Goal: Task Accomplishment & Management: Complete application form

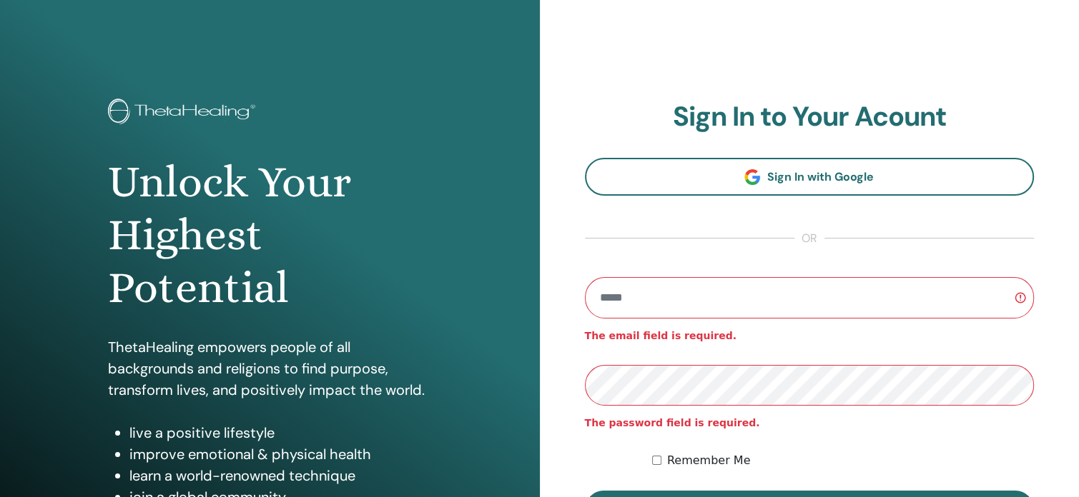
type input "**********"
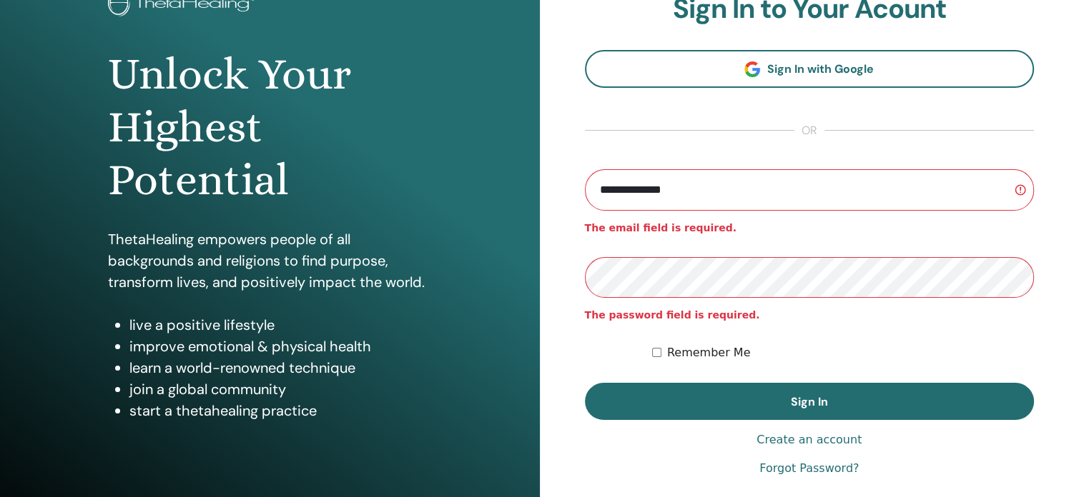
scroll to position [112, 0]
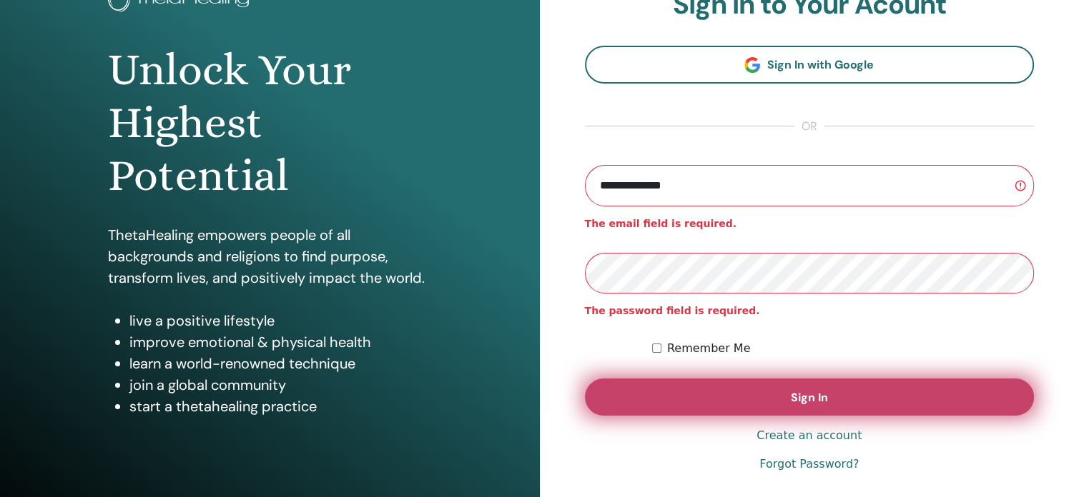
click at [810, 395] on span "Sign In" at bounding box center [808, 397] width 37 height 15
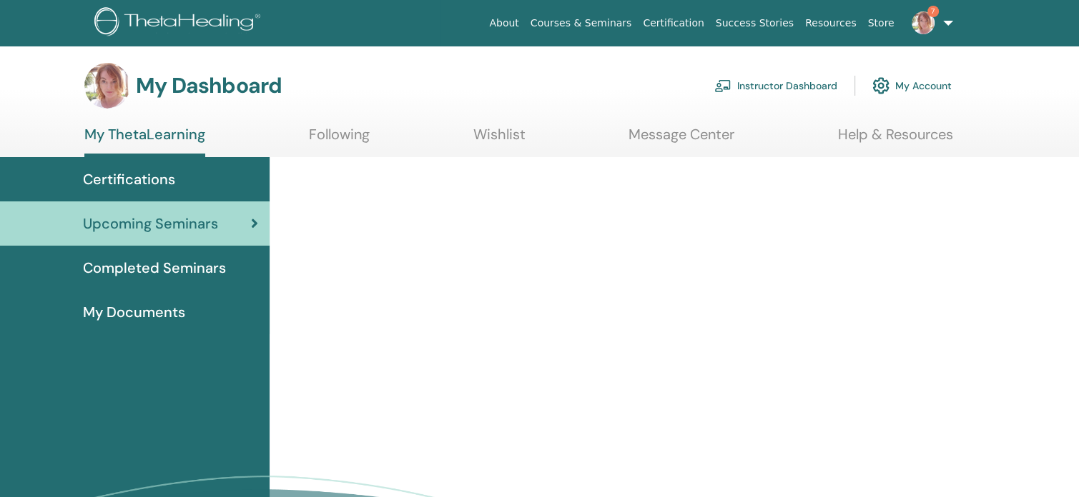
click at [800, 85] on link "Instructor Dashboard" at bounding box center [775, 85] width 123 height 31
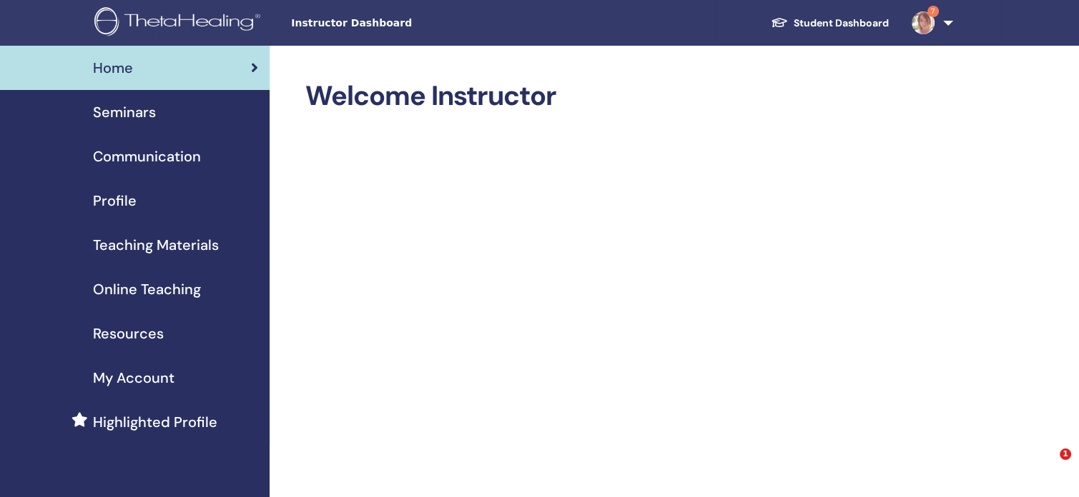
click at [124, 110] on span "Seminars" at bounding box center [124, 111] width 63 height 21
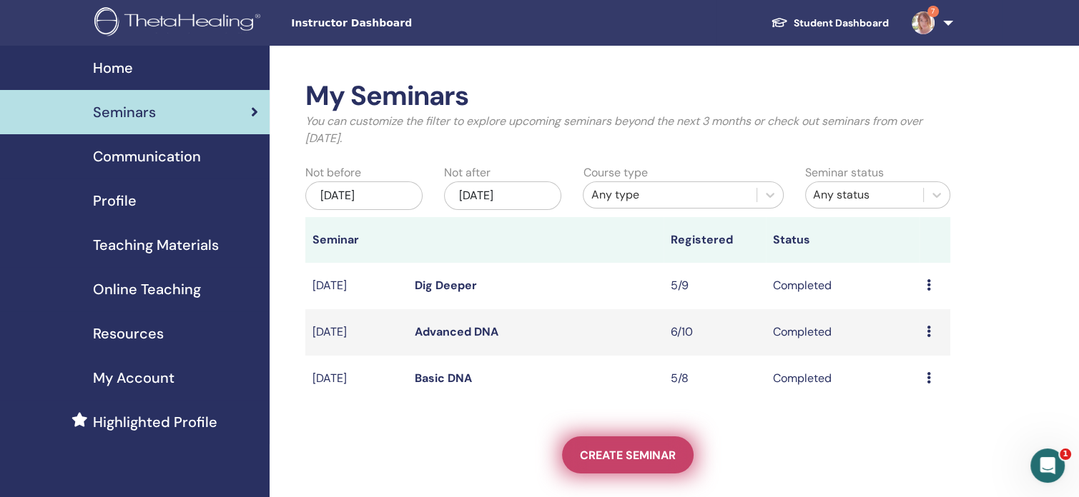
click at [613, 463] on link "Create seminar" at bounding box center [628, 455] width 132 height 37
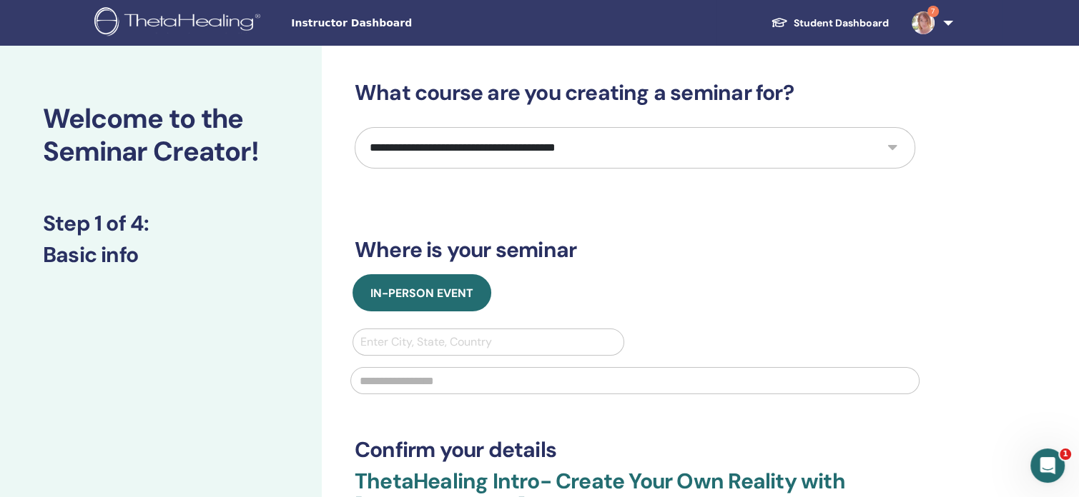
click at [434, 139] on select "**********" at bounding box center [635, 147] width 560 height 41
select select "*"
click at [355, 127] on select "**********" at bounding box center [635, 147] width 560 height 41
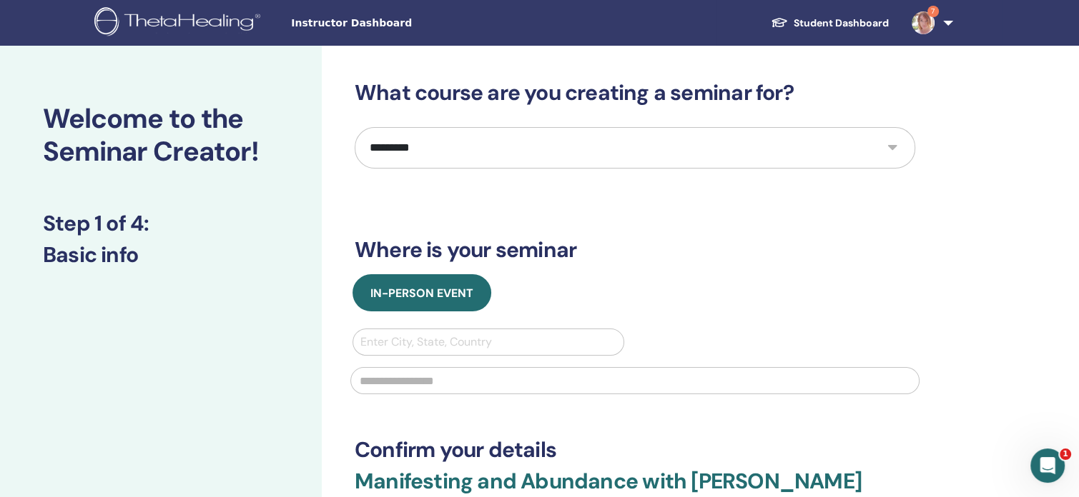
click at [405, 344] on div at bounding box center [488, 342] width 256 height 20
click at [405, 339] on div at bounding box center [488, 342] width 256 height 20
click at [418, 338] on div at bounding box center [488, 342] width 256 height 20
type input "*"
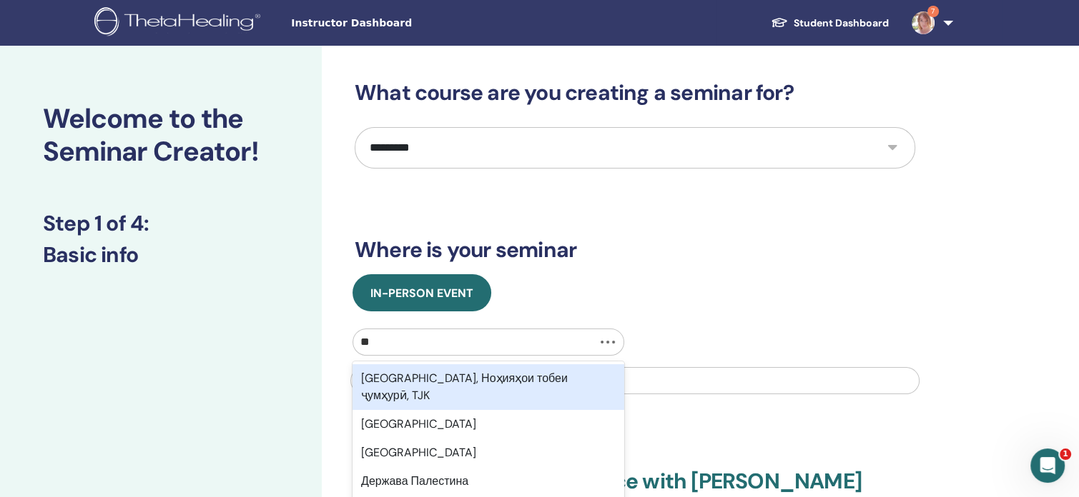
type input "*"
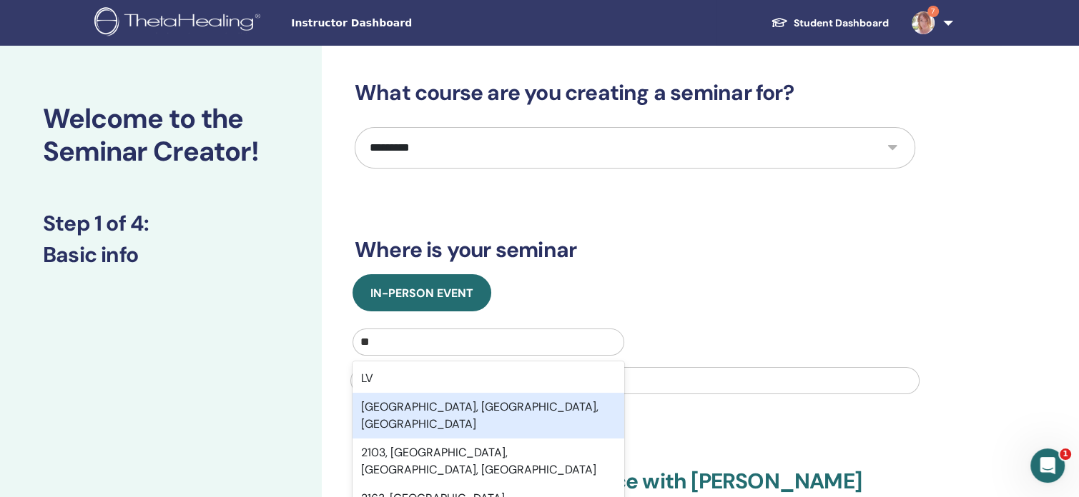
type input "**"
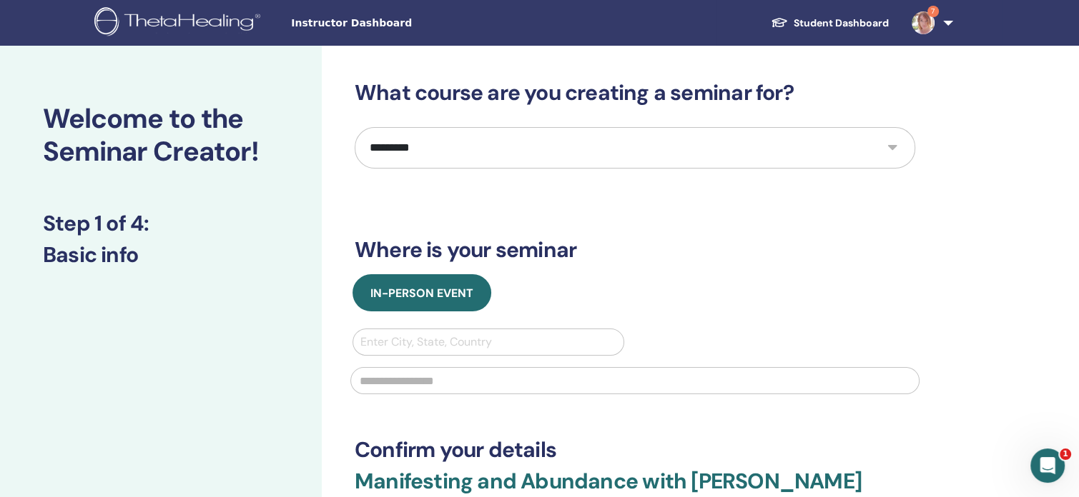
drag, startPoint x: 430, startPoint y: 412, endPoint x: 360, endPoint y: 330, distance: 108.5
click at [360, 330] on div "Enter City, State, Country" at bounding box center [488, 342] width 270 height 26
click at [369, 341] on div at bounding box center [488, 342] width 256 height 20
type input "*"
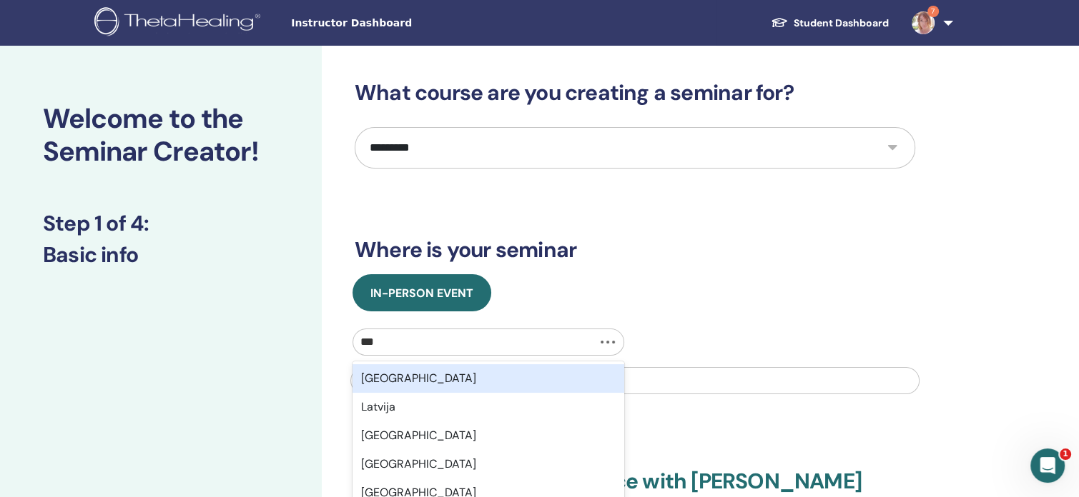
type input "****"
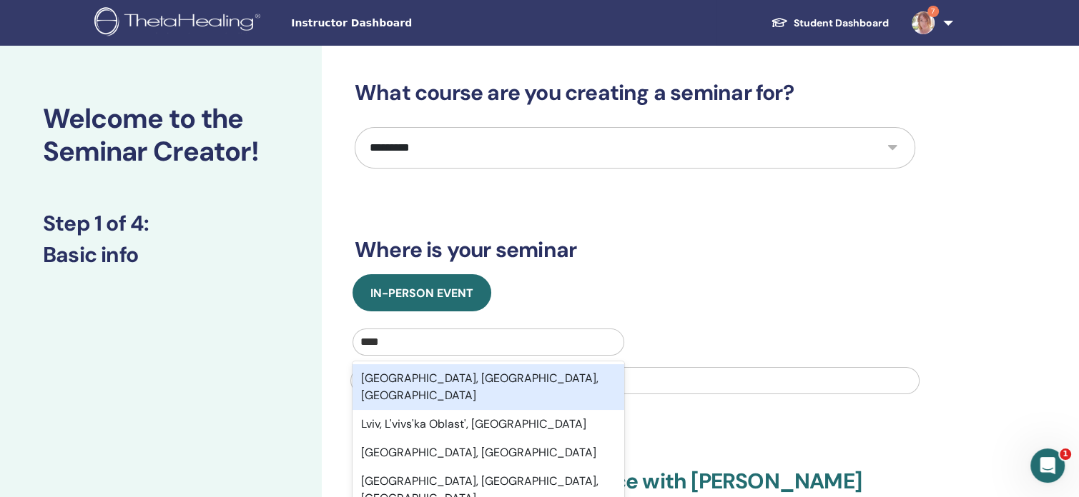
click at [389, 382] on div "Lviv, Lviv Oblast, UKR" at bounding box center [488, 388] width 272 height 46
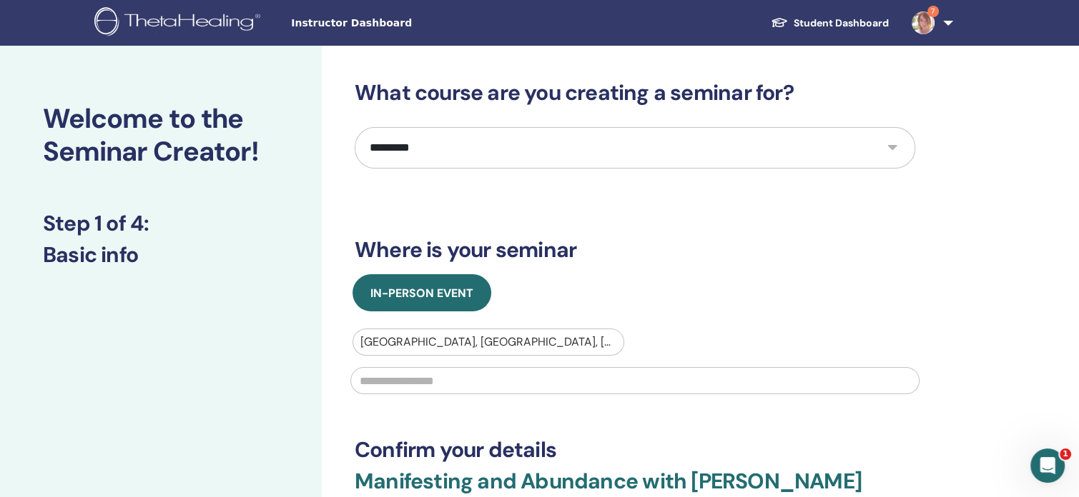
click at [389, 382] on input "text" at bounding box center [634, 380] width 569 height 27
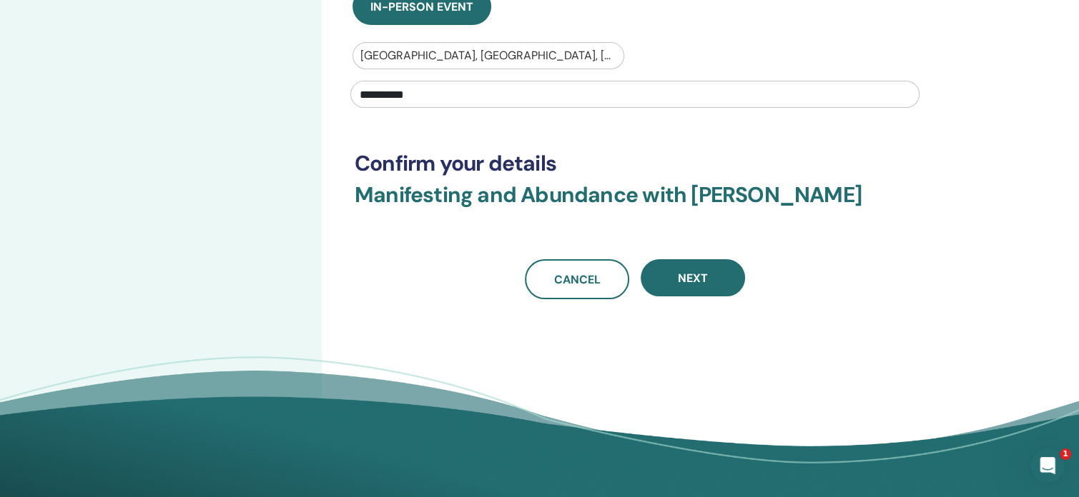
scroll to position [288, 0]
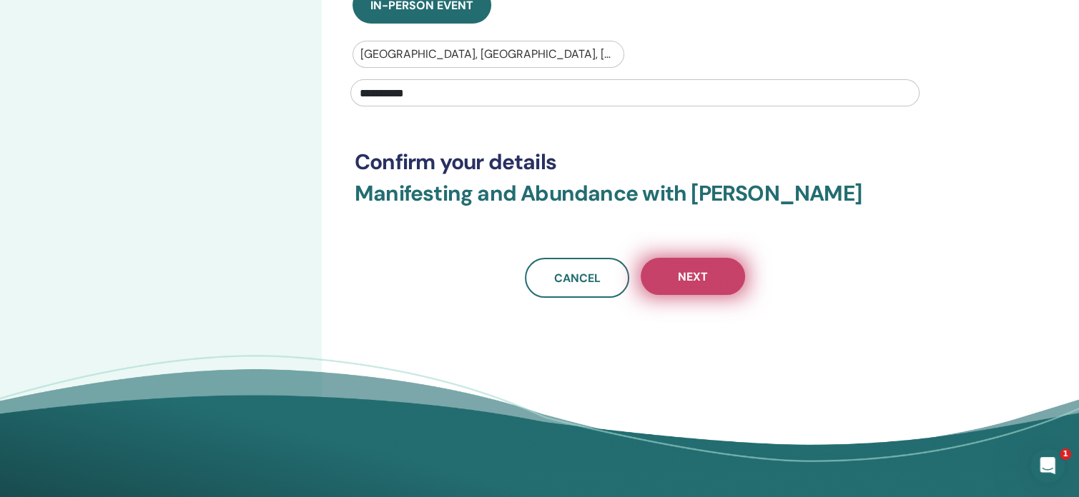
type input "**********"
drag, startPoint x: 705, startPoint y: 274, endPoint x: 696, endPoint y: 277, distance: 9.7
click at [696, 277] on span "Next" at bounding box center [693, 276] width 30 height 15
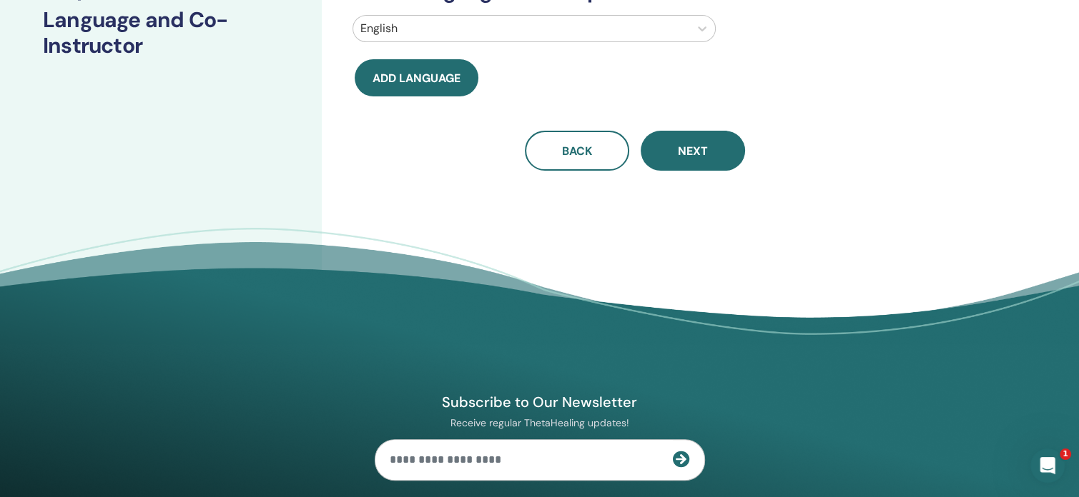
scroll to position [0, 0]
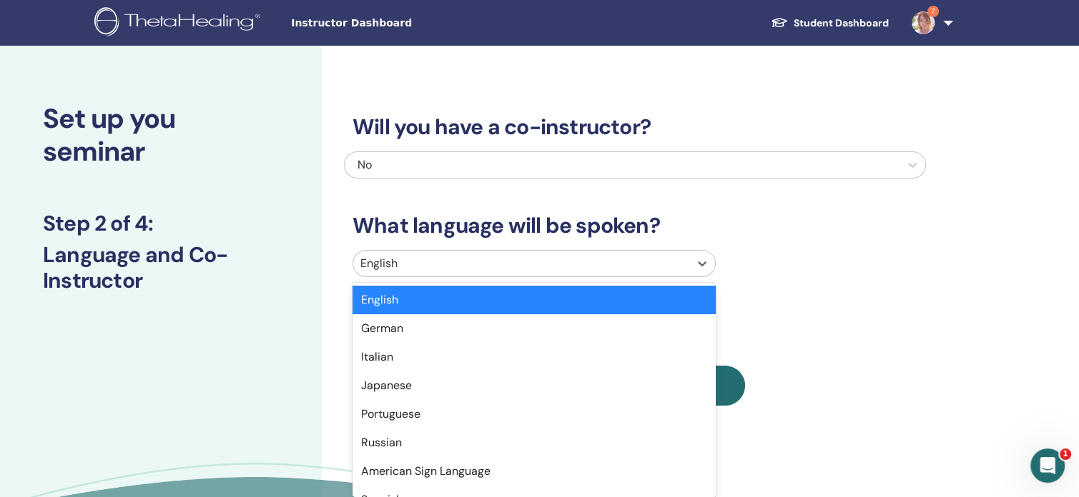
click at [512, 270] on div at bounding box center [521, 264] width 322 height 20
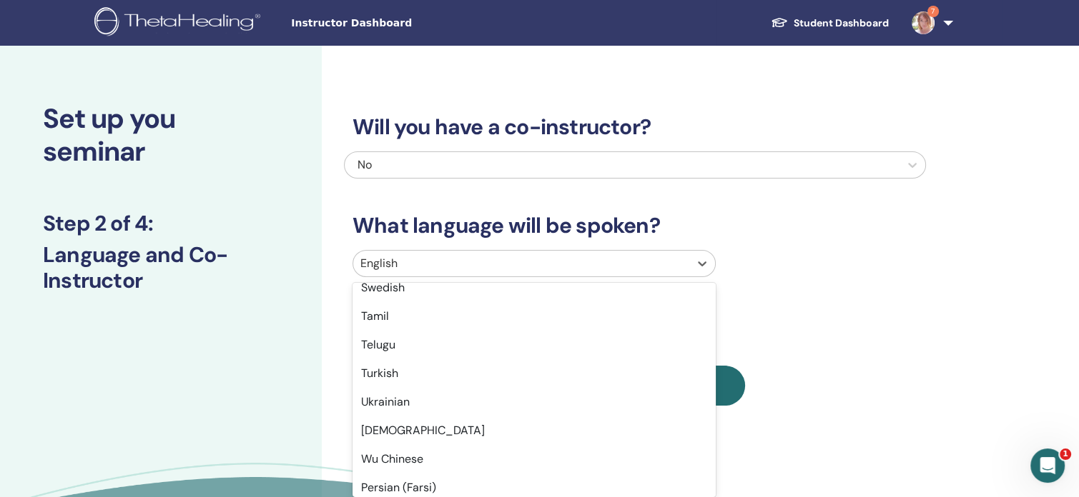
scroll to position [1135, 0]
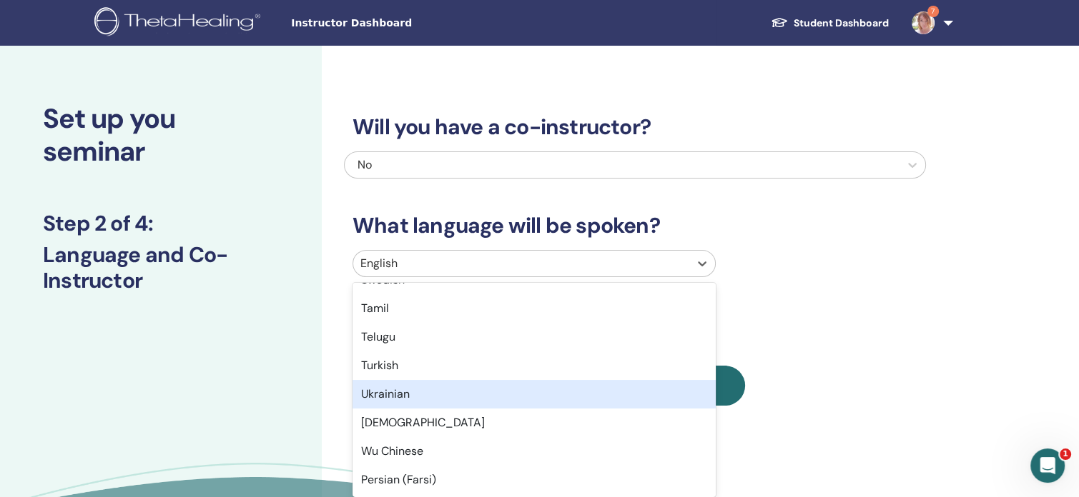
click at [439, 390] on div "Ukrainian" at bounding box center [533, 394] width 363 height 29
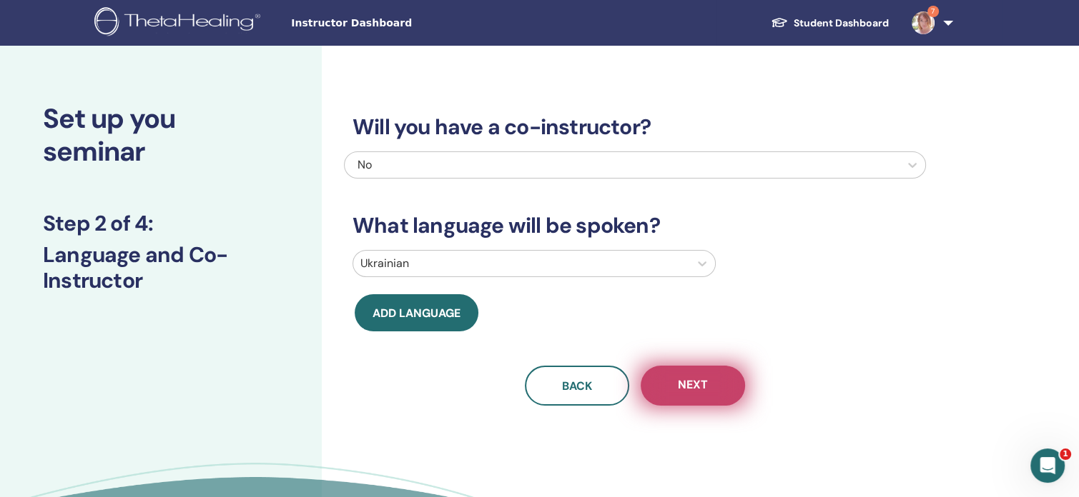
click at [713, 386] on button "Next" at bounding box center [692, 386] width 104 height 40
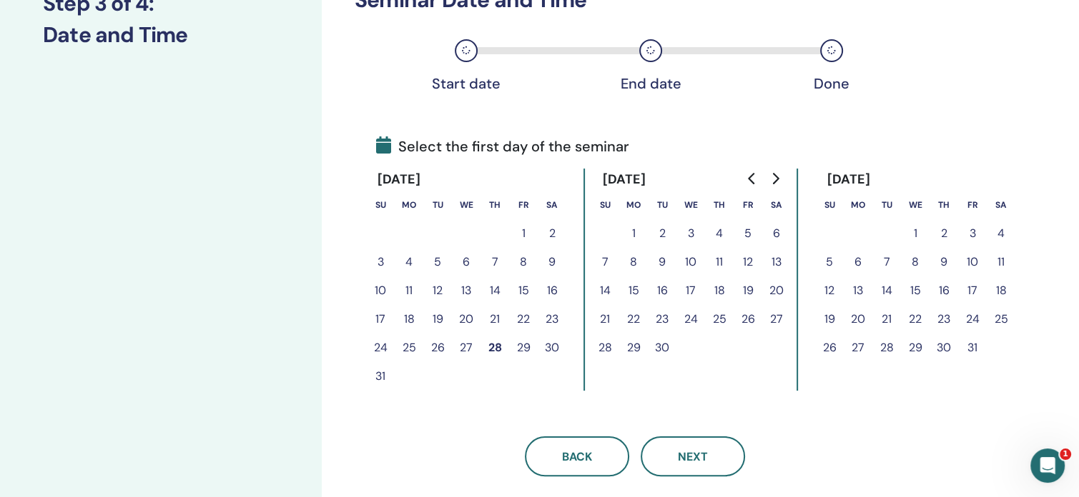
scroll to position [222, 0]
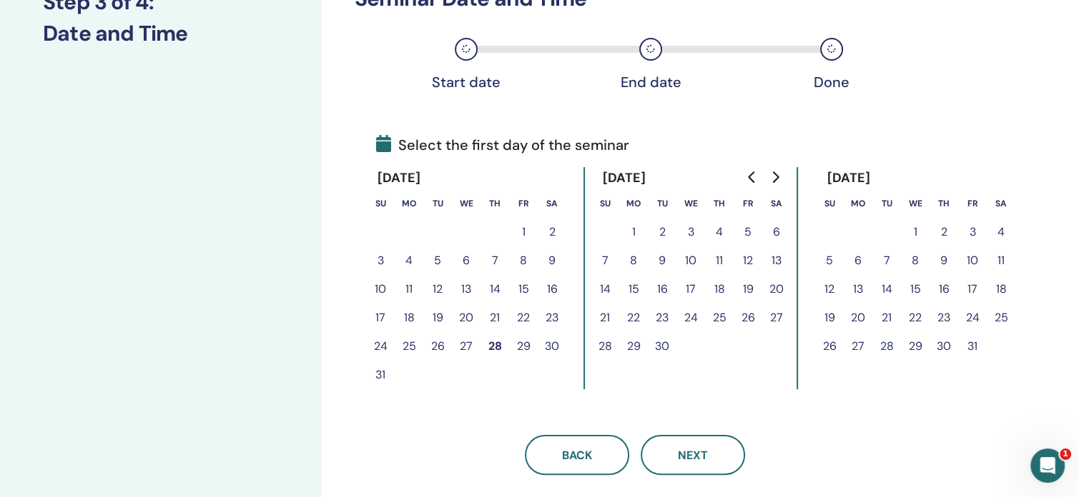
click at [549, 345] on button "30" at bounding box center [551, 346] width 29 height 29
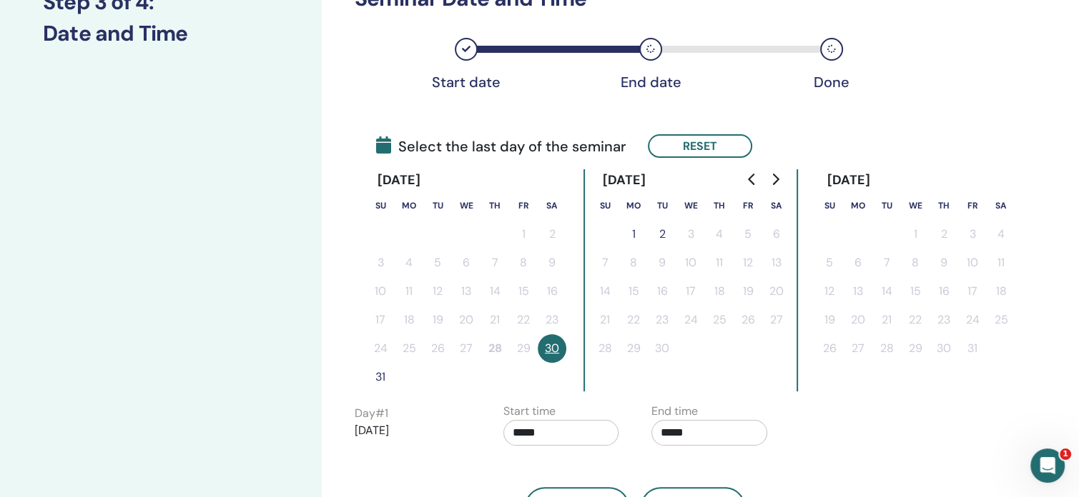
click at [380, 377] on button "31" at bounding box center [380, 377] width 29 height 29
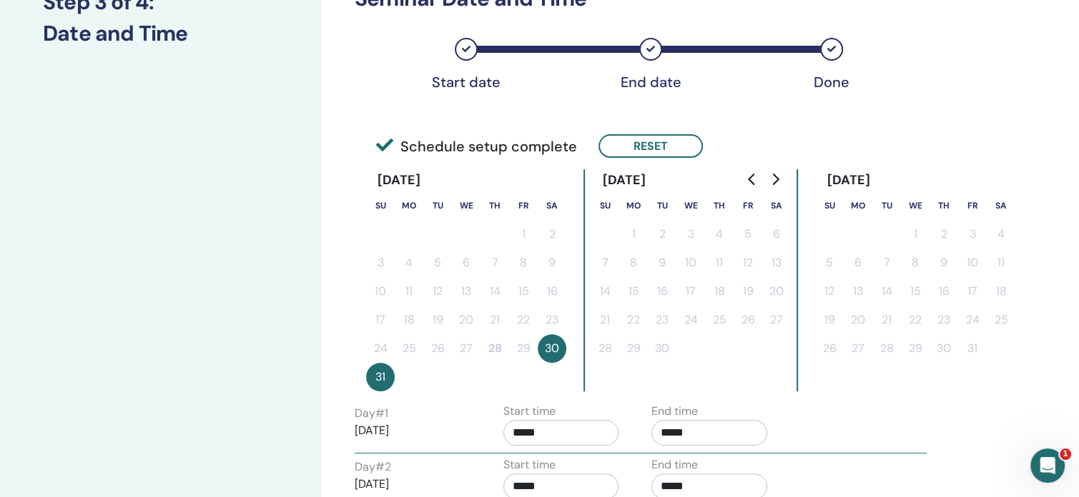
click at [565, 434] on input "*****" at bounding box center [561, 433] width 116 height 26
click at [578, 346] on span "▲" at bounding box center [576, 345] width 29 height 29
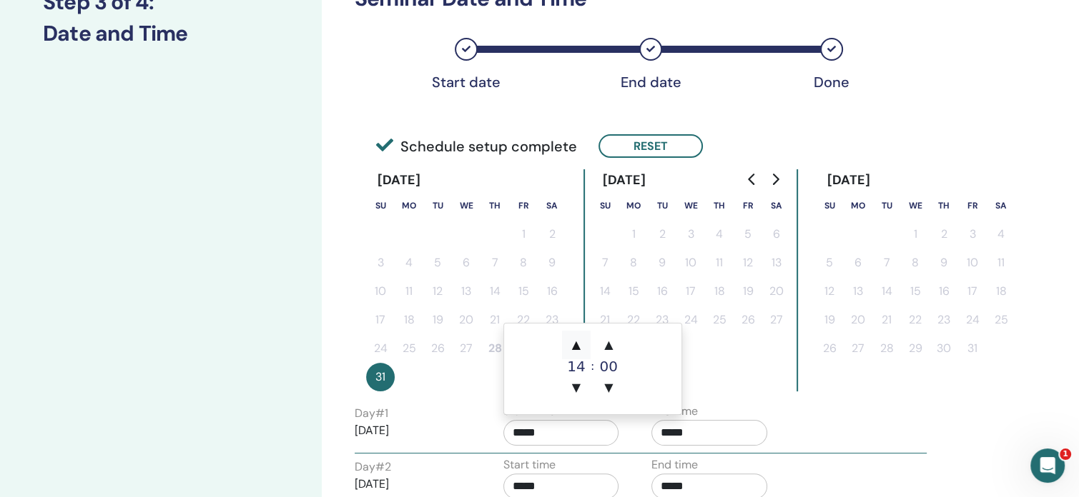
click at [578, 346] on span "▲" at bounding box center [576, 345] width 29 height 29
click at [577, 386] on span "▼" at bounding box center [576, 388] width 29 height 29
click at [577, 384] on span "▼" at bounding box center [576, 388] width 29 height 29
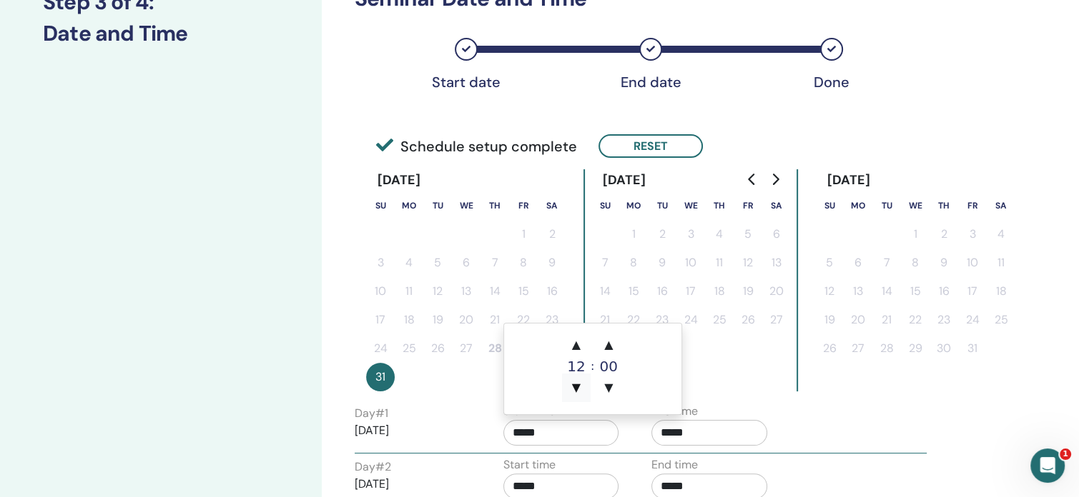
click at [577, 384] on span "▼" at bounding box center [576, 388] width 29 height 29
type input "*****"
click at [673, 441] on input "*****" at bounding box center [709, 433] width 116 height 26
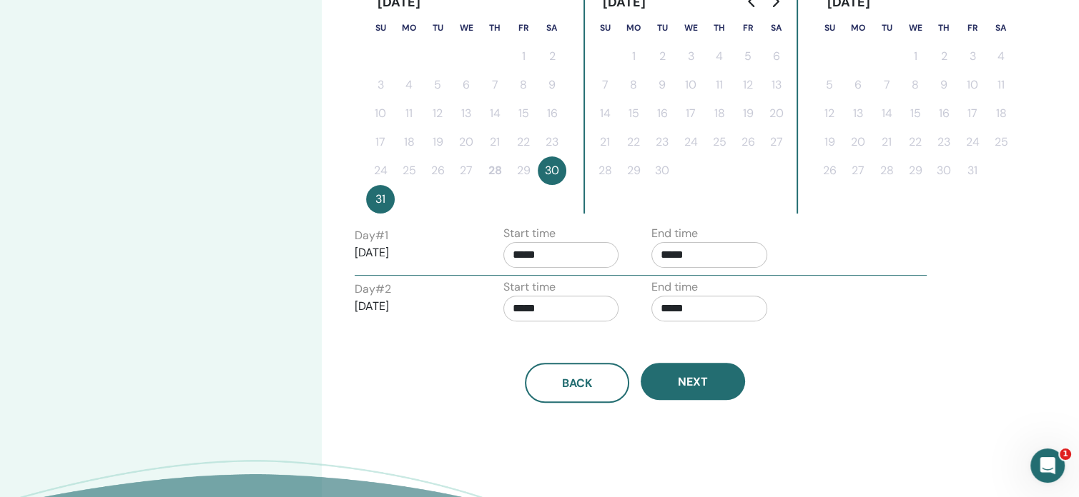
scroll to position [401, 0]
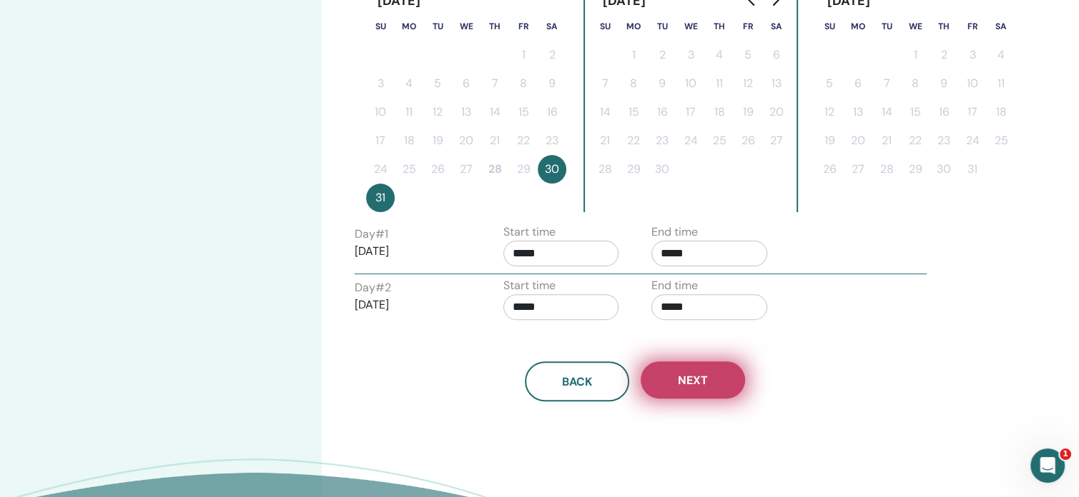
click at [686, 379] on span "Next" at bounding box center [693, 380] width 30 height 15
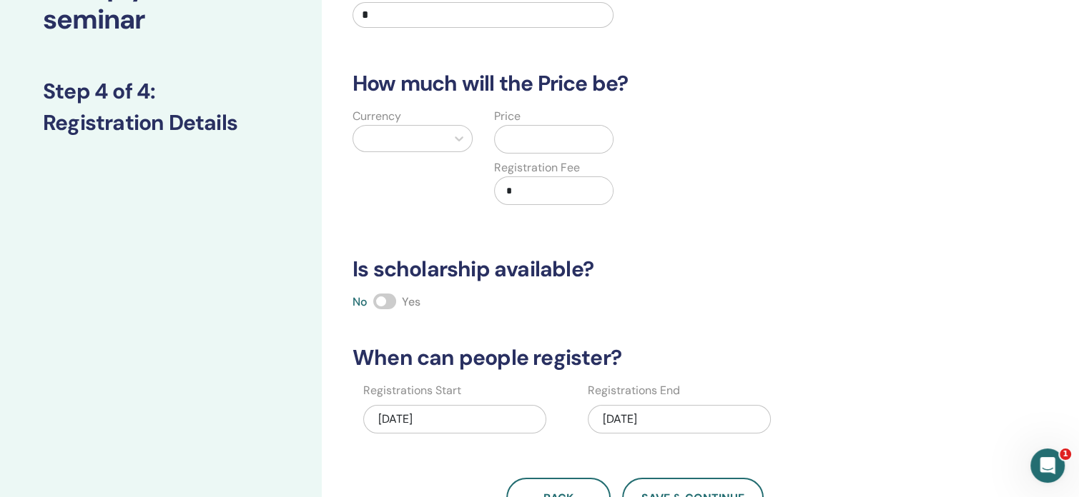
scroll to position [127, 0]
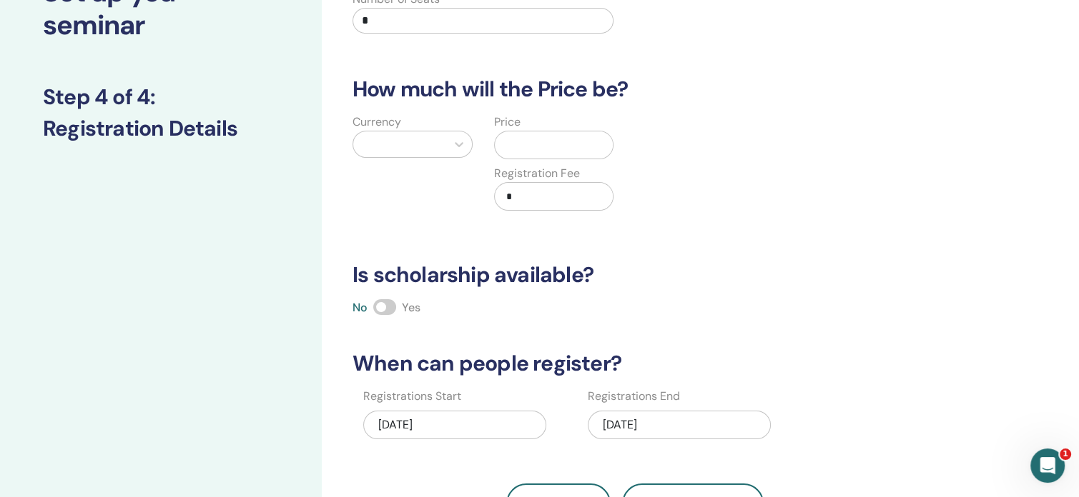
click at [388, 305] on span at bounding box center [384, 307] width 23 height 16
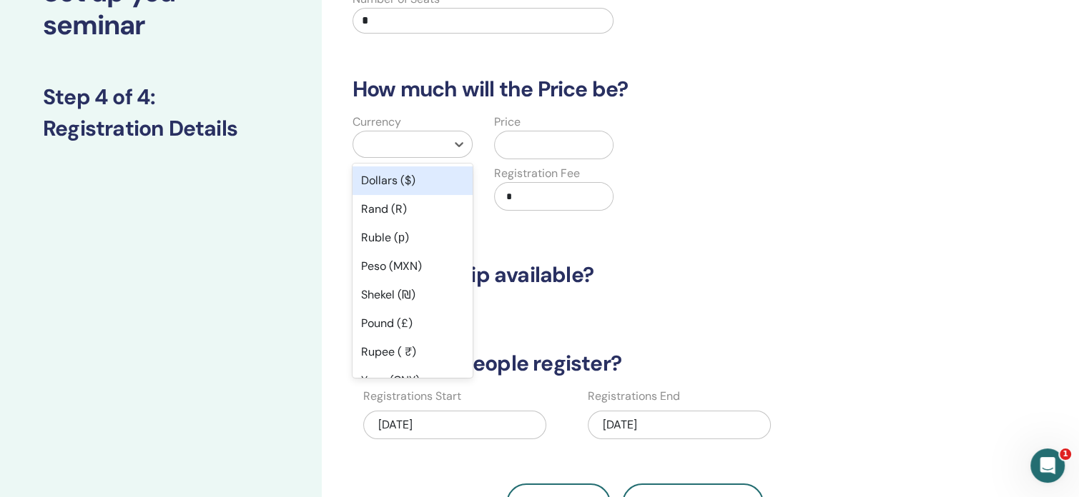
click at [421, 139] on div at bounding box center [399, 144] width 79 height 20
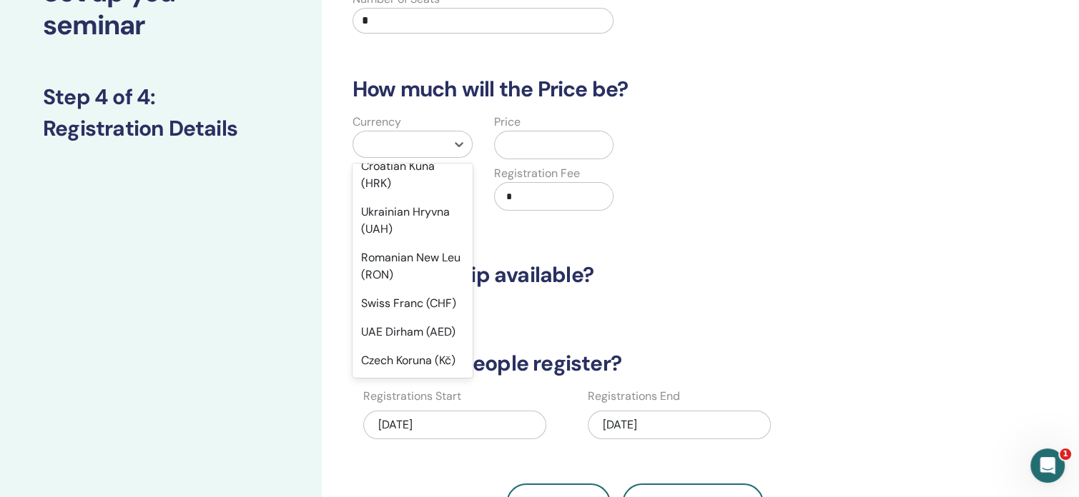
scroll to position [498, 0]
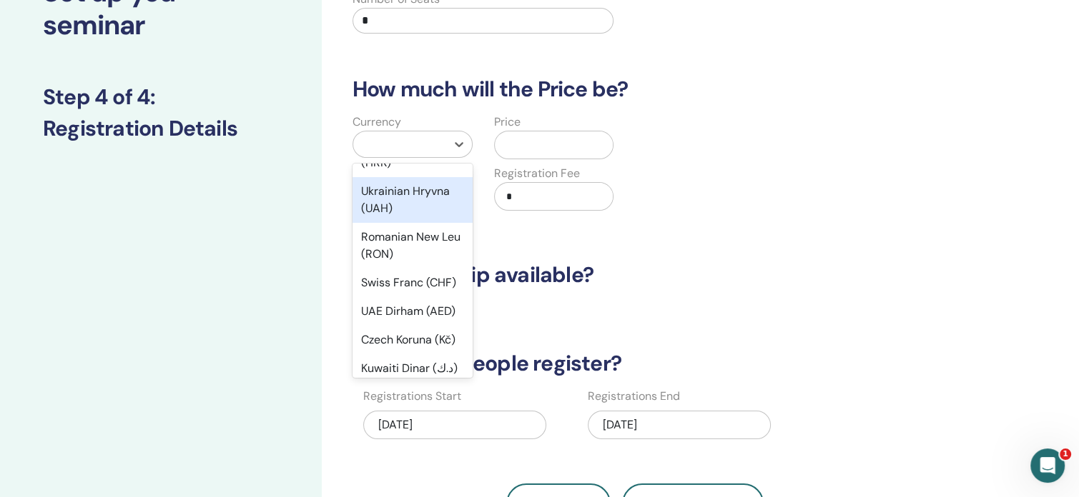
click at [431, 217] on div "Ukrainian Hryvna (UAH)" at bounding box center [412, 200] width 120 height 46
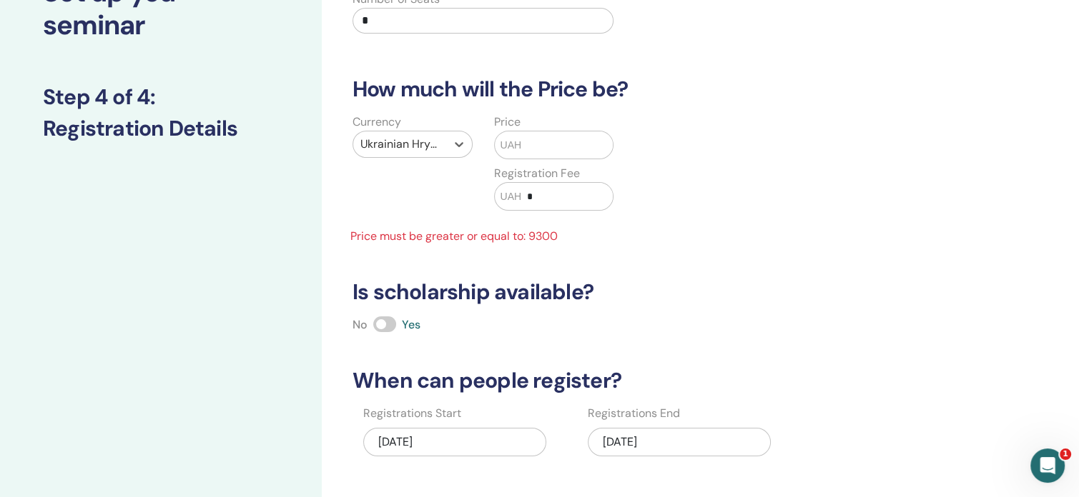
click at [522, 146] on input "text" at bounding box center [566, 145] width 91 height 27
click at [522, 144] on input "text" at bounding box center [566, 145] width 91 height 27
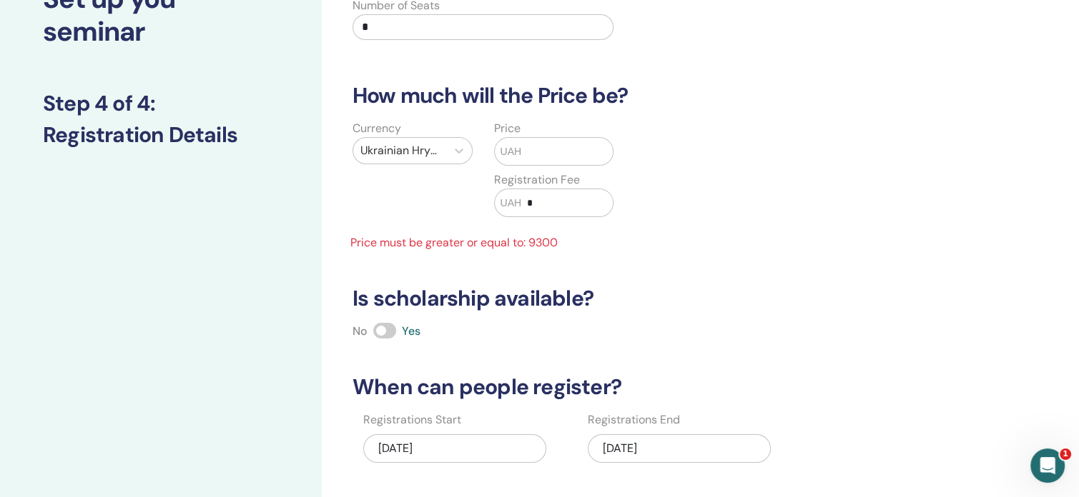
scroll to position [21, 0]
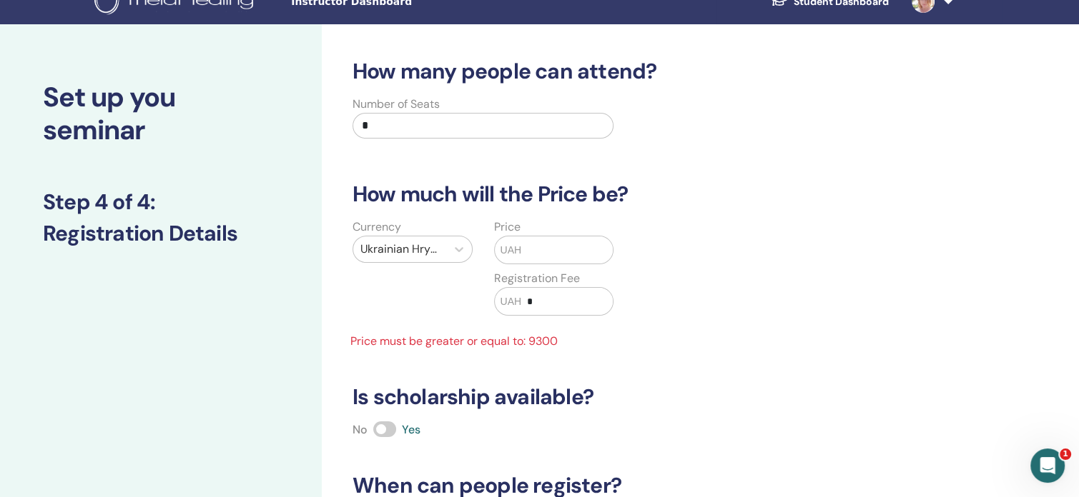
click at [520, 243] on span "UAH" at bounding box center [510, 250] width 21 height 15
click at [462, 127] on input "*" at bounding box center [482, 126] width 261 height 26
type input "**"
click at [507, 237] on div "UAH" at bounding box center [554, 250] width 120 height 29
click at [515, 255] on span "UAH" at bounding box center [510, 250] width 21 height 15
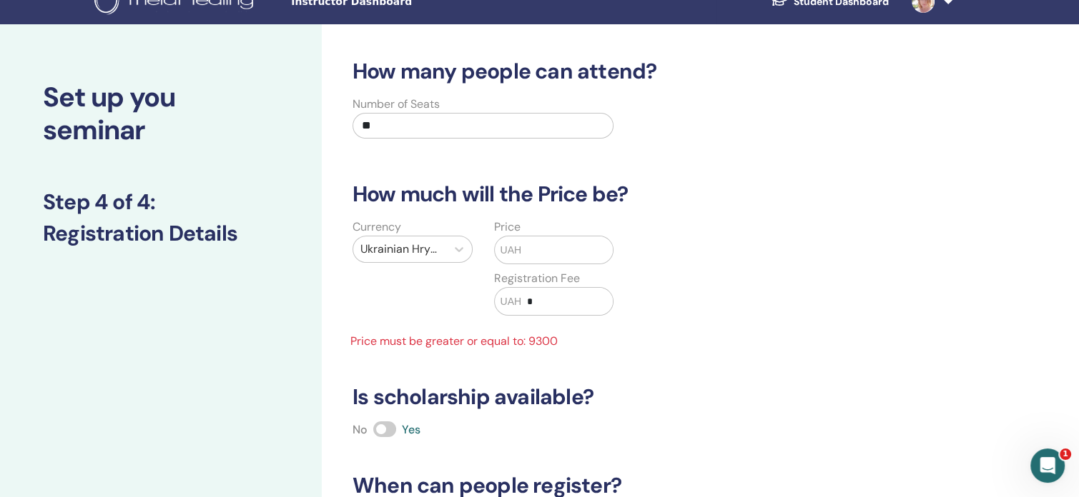
click at [520, 247] on span "UAH" at bounding box center [510, 250] width 21 height 15
click at [520, 250] on span "UAH" at bounding box center [510, 250] width 21 height 15
click at [540, 253] on input "text" at bounding box center [566, 250] width 91 height 27
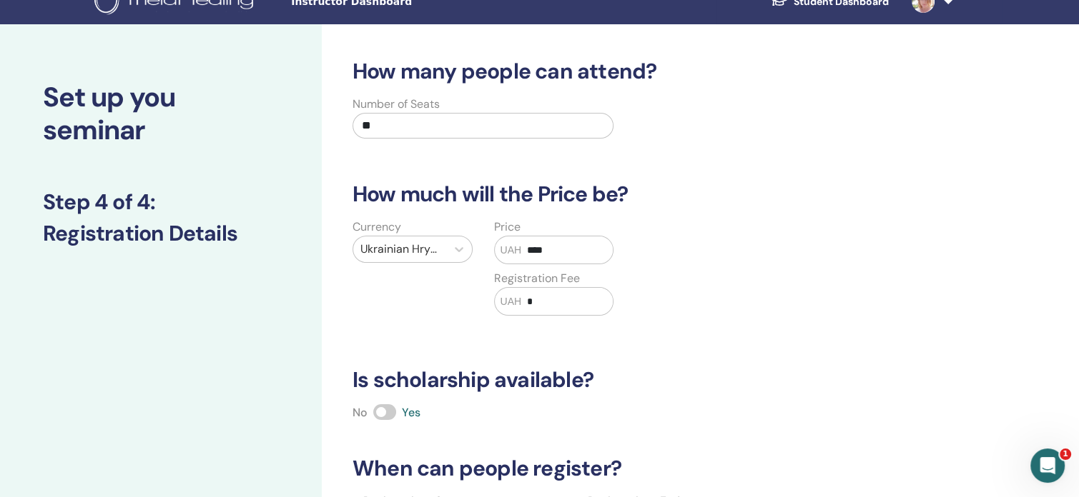
type input "****"
click at [535, 304] on input "*" at bounding box center [566, 301] width 91 height 27
type input "*"
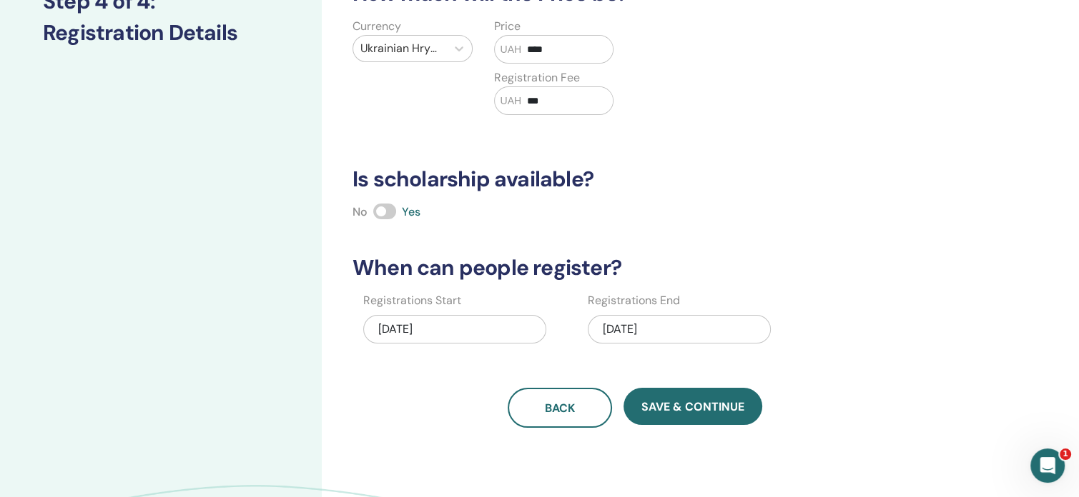
scroll to position [234, 0]
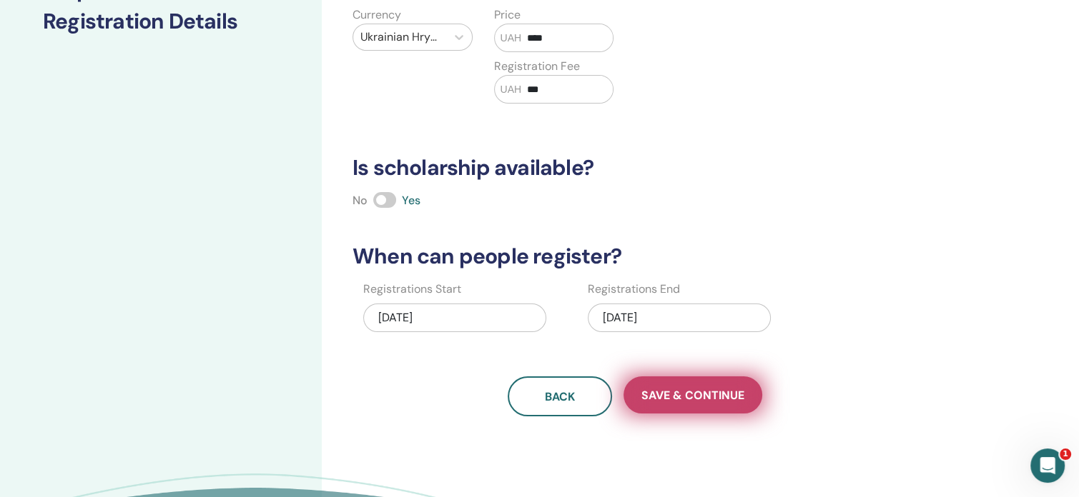
type input "***"
click at [683, 403] on button "Save & Continue" at bounding box center [692, 395] width 139 height 37
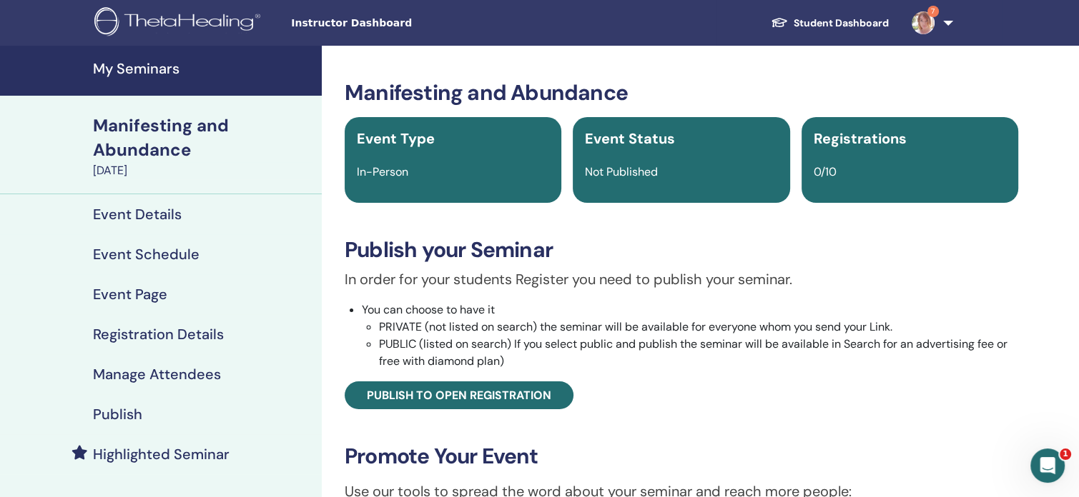
click at [157, 213] on h4 "Event Details" at bounding box center [137, 214] width 89 height 17
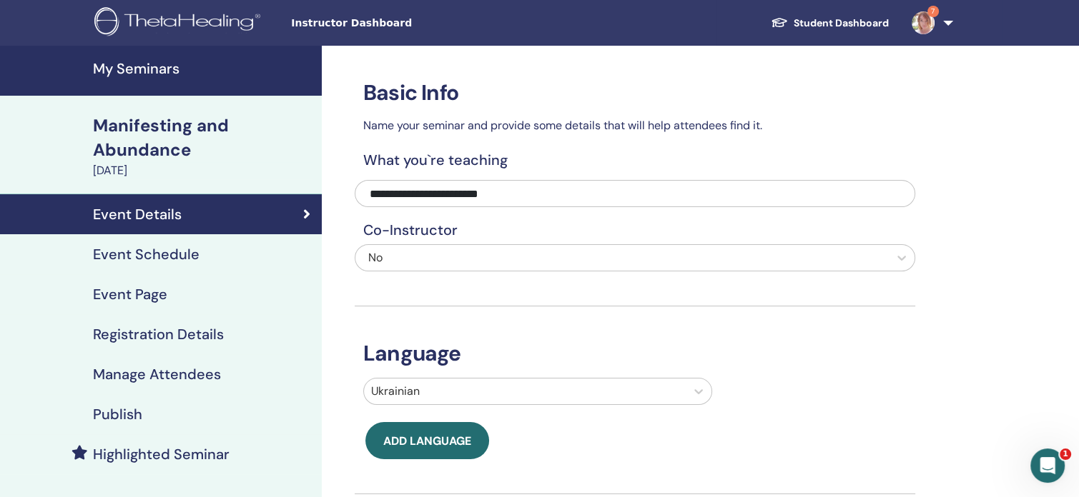
click at [182, 260] on h4 "Event Schedule" at bounding box center [146, 254] width 106 height 17
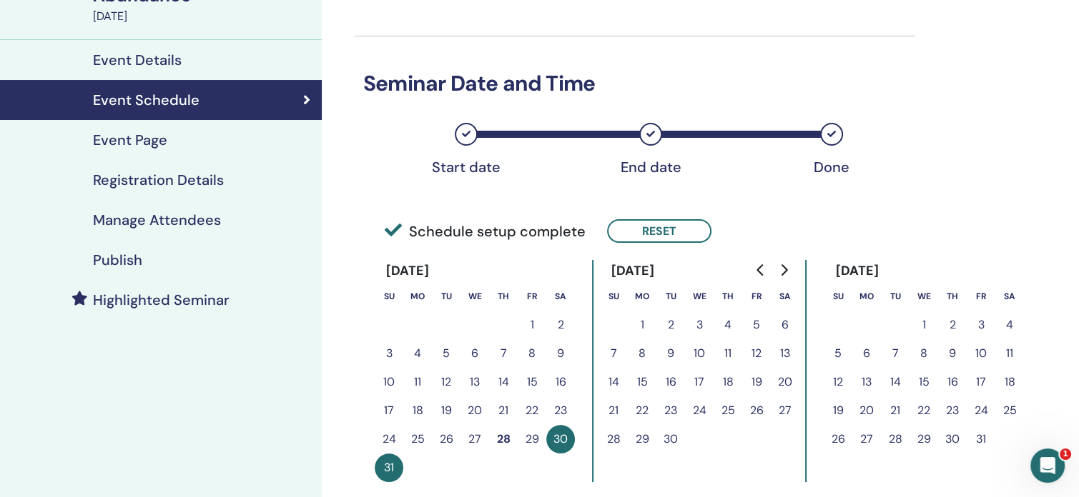
scroll to position [54, 0]
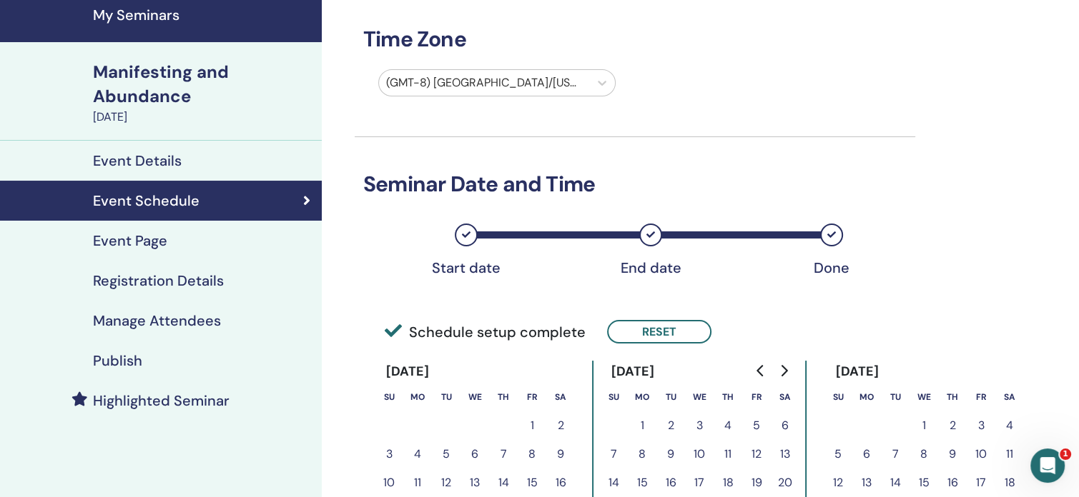
click at [172, 242] on div "Event Page" at bounding box center [160, 240] width 299 height 17
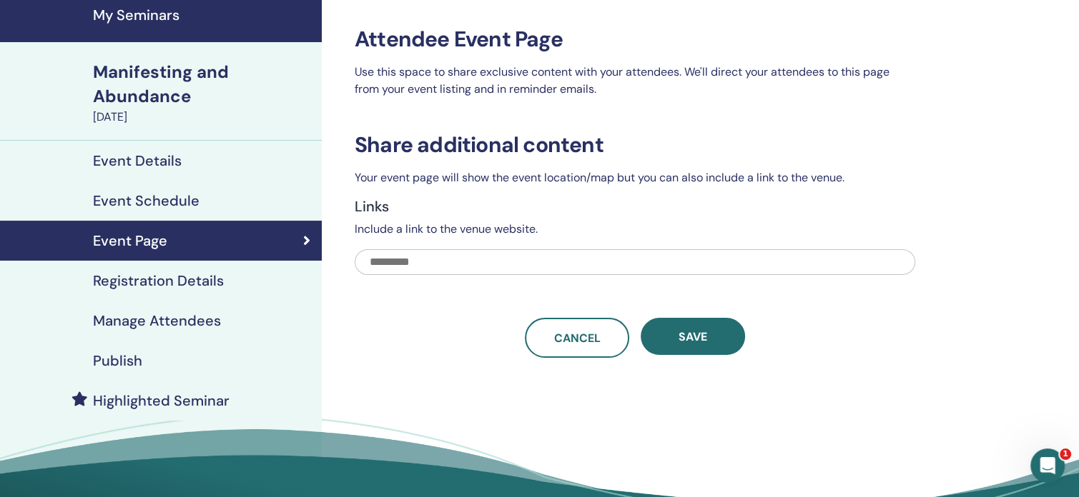
click at [167, 285] on h4 "Registration Details" at bounding box center [158, 280] width 131 height 17
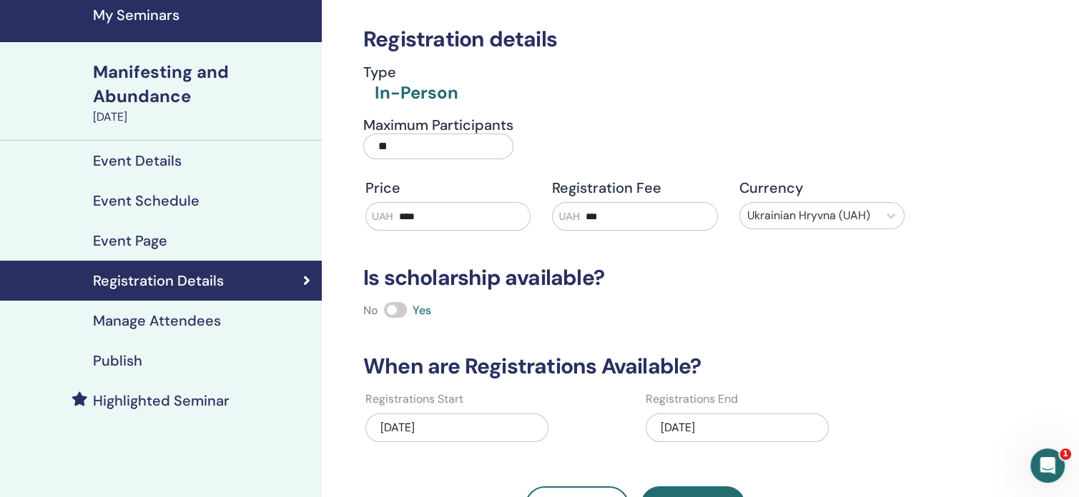
click at [159, 319] on h4 "Manage Attendees" at bounding box center [157, 320] width 128 height 17
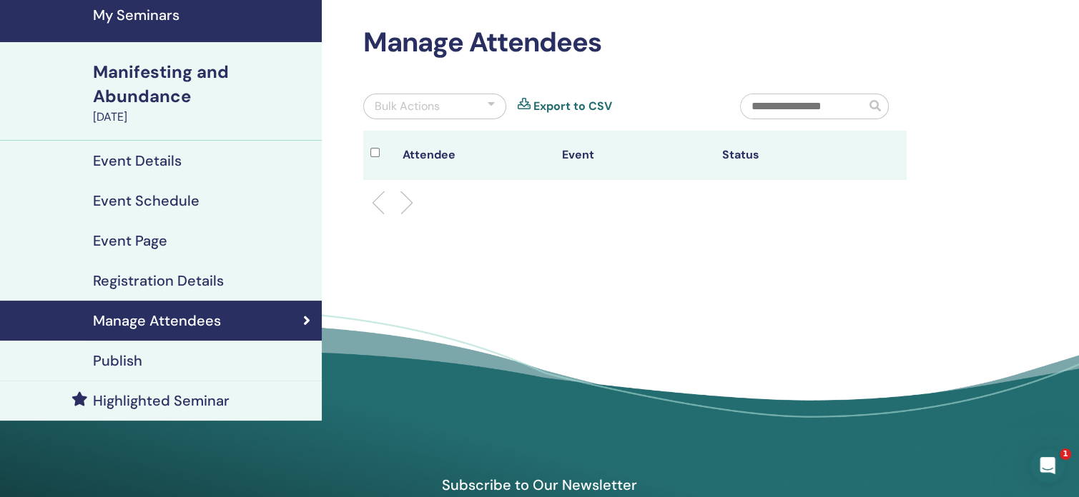
click at [143, 357] on div "Publish" at bounding box center [160, 360] width 299 height 17
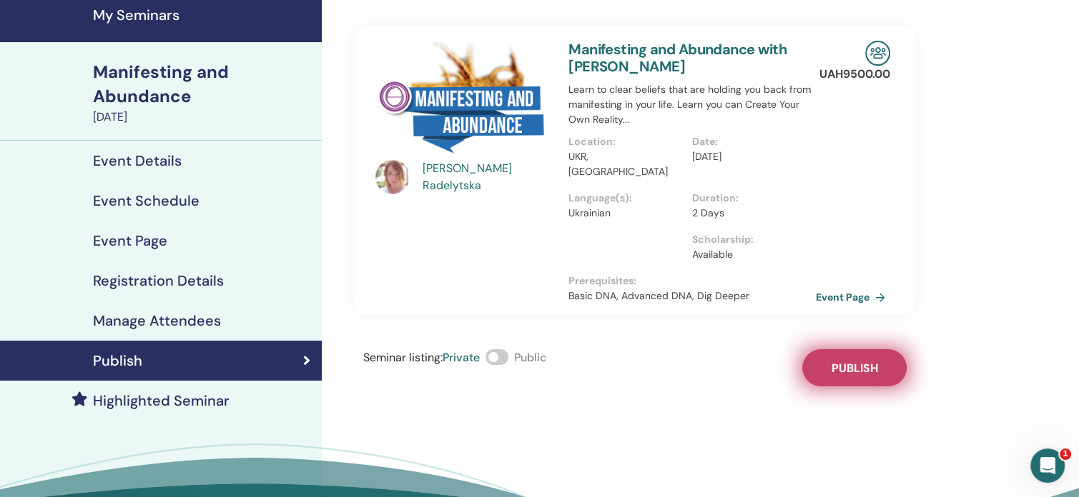
click at [854, 350] on button "Publish" at bounding box center [854, 368] width 104 height 37
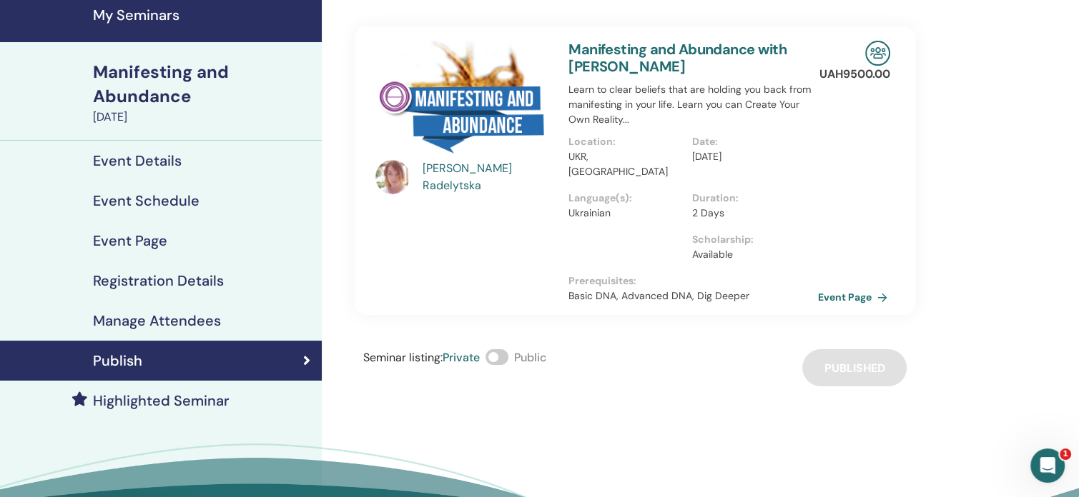
click at [871, 287] on link "Event Page" at bounding box center [855, 297] width 75 height 21
click at [168, 162] on h4 "Event Details" at bounding box center [137, 160] width 89 height 17
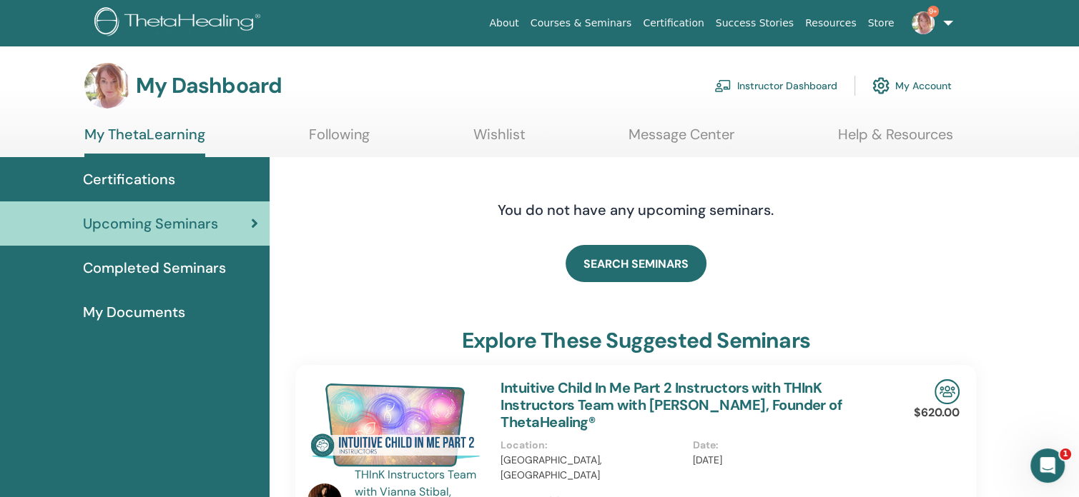
click at [785, 84] on link "Instructor Dashboard" at bounding box center [775, 85] width 123 height 31
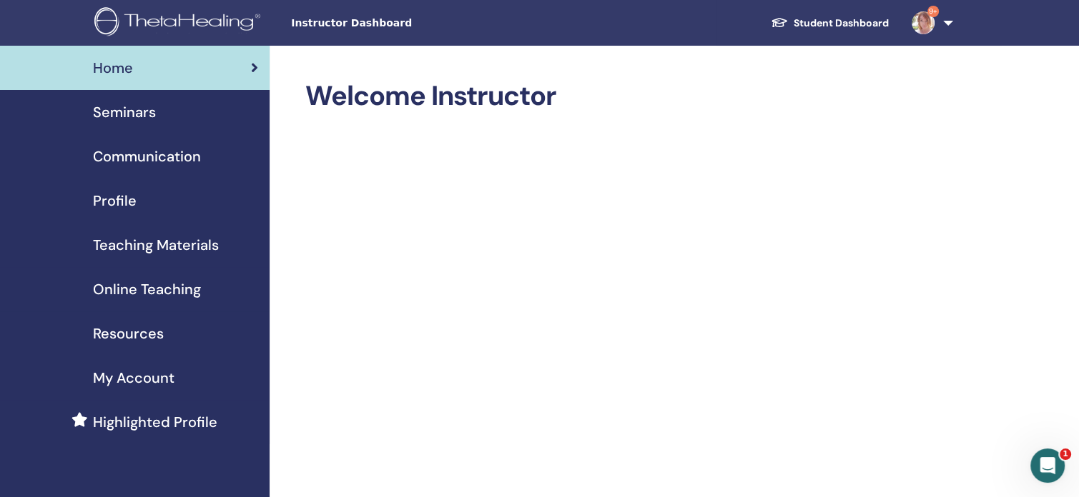
click at [164, 119] on div "Seminars" at bounding box center [134, 111] width 247 height 21
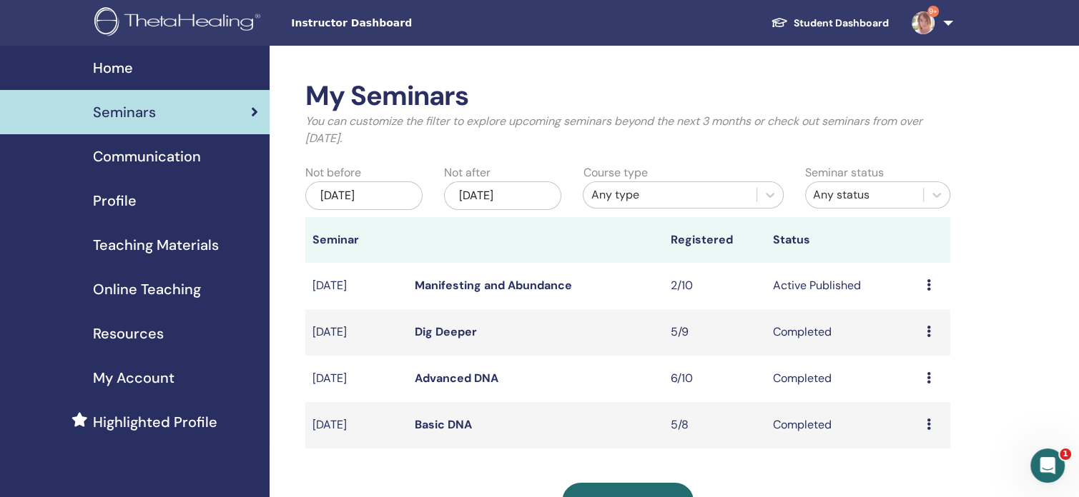
click at [683, 283] on td "2/10" at bounding box center [714, 286] width 102 height 46
click at [930, 282] on icon at bounding box center [928, 284] width 4 height 11
click at [936, 333] on link "Attendees" at bounding box center [920, 336] width 54 height 15
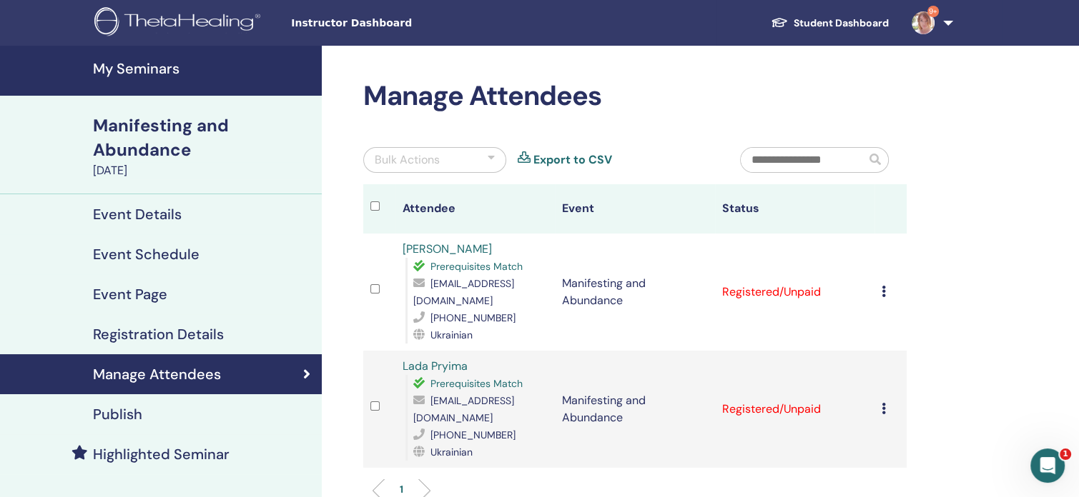
click at [140, 208] on h4 "Event Details" at bounding box center [137, 214] width 89 height 17
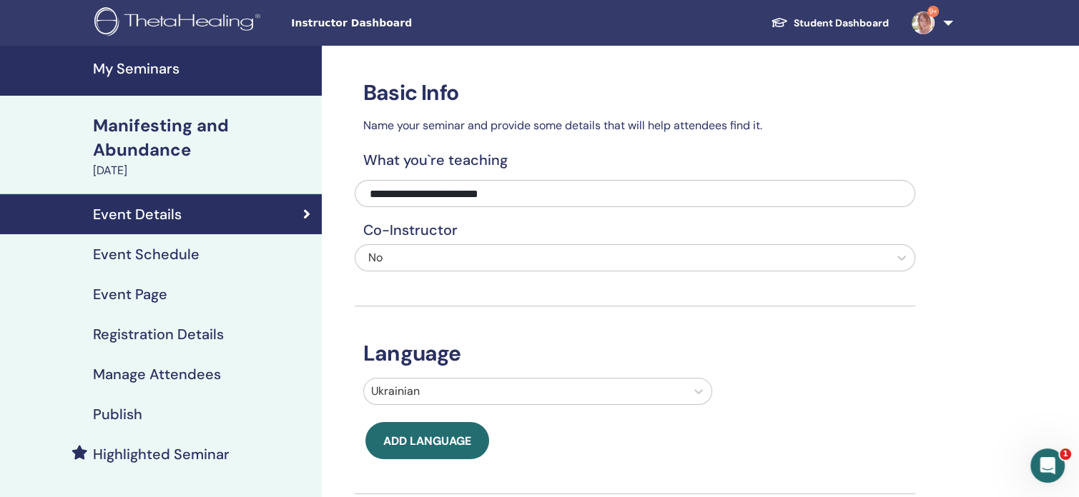
click at [107, 254] on h4 "Event Schedule" at bounding box center [146, 254] width 106 height 17
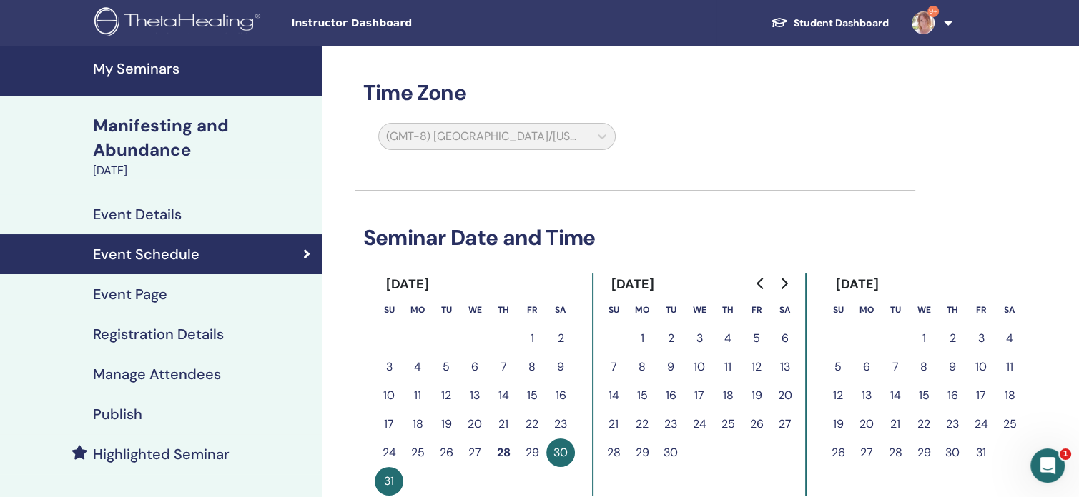
click at [149, 341] on h4 "Registration Details" at bounding box center [158, 334] width 131 height 17
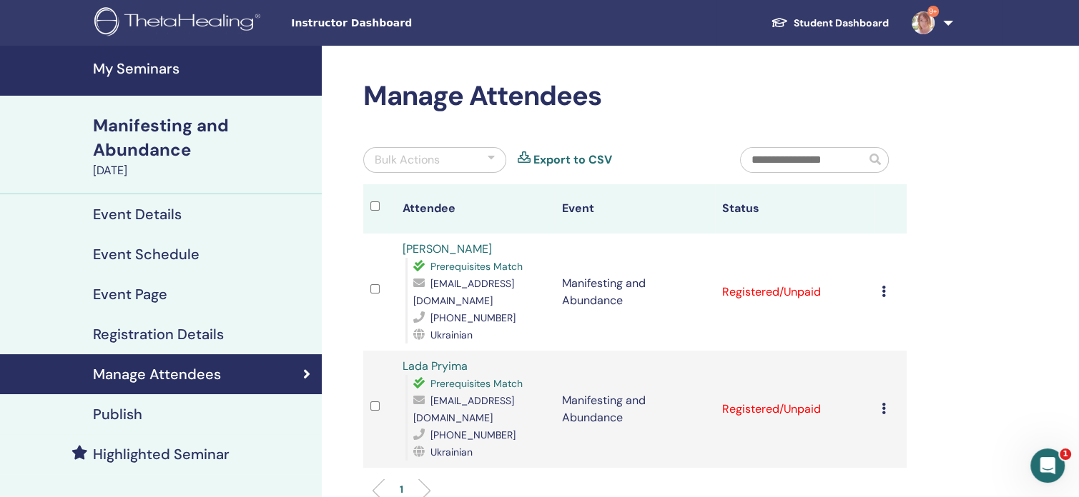
click at [176, 219] on h4 "Event Details" at bounding box center [137, 214] width 89 height 17
